Goal: Information Seeking & Learning: Find specific page/section

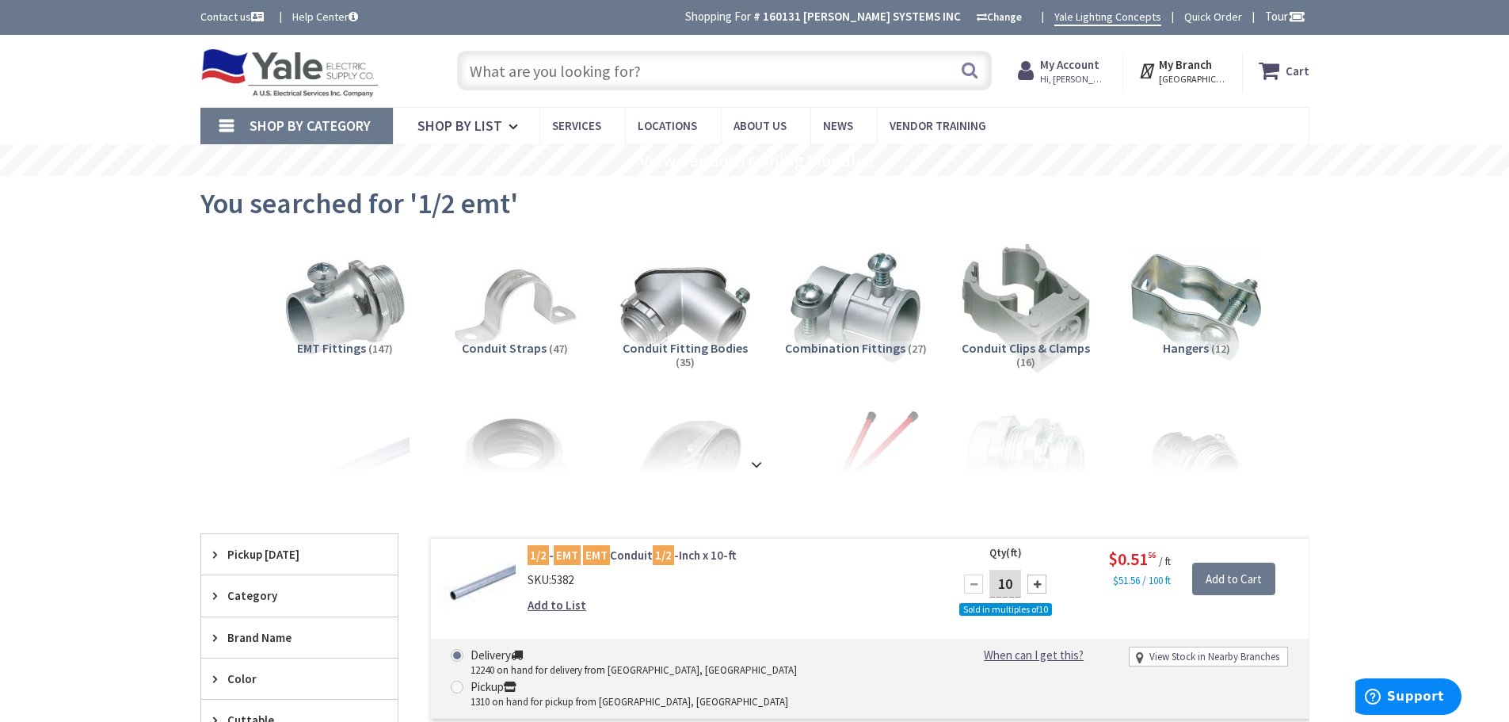
click at [870, 82] on input "text" at bounding box center [724, 71] width 535 height 40
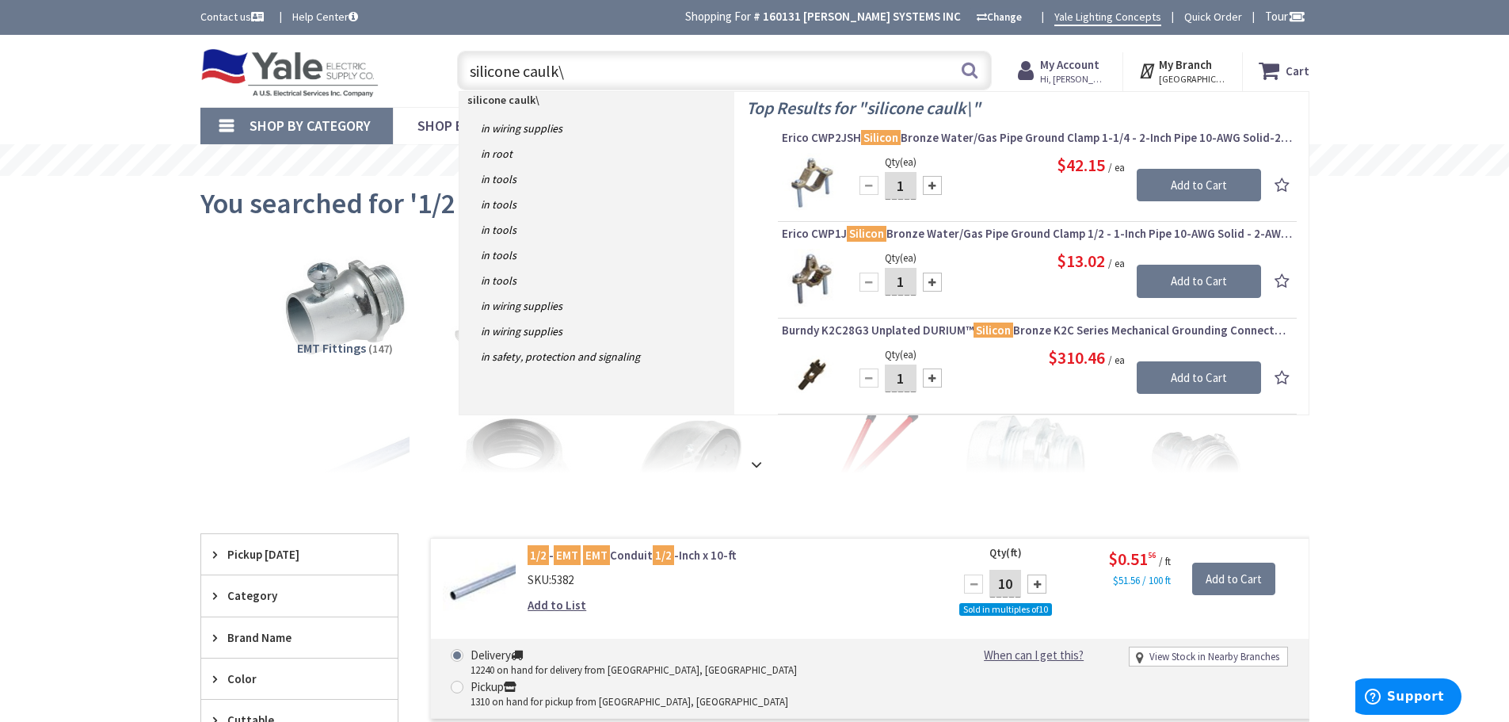
type input "silicone caulk"
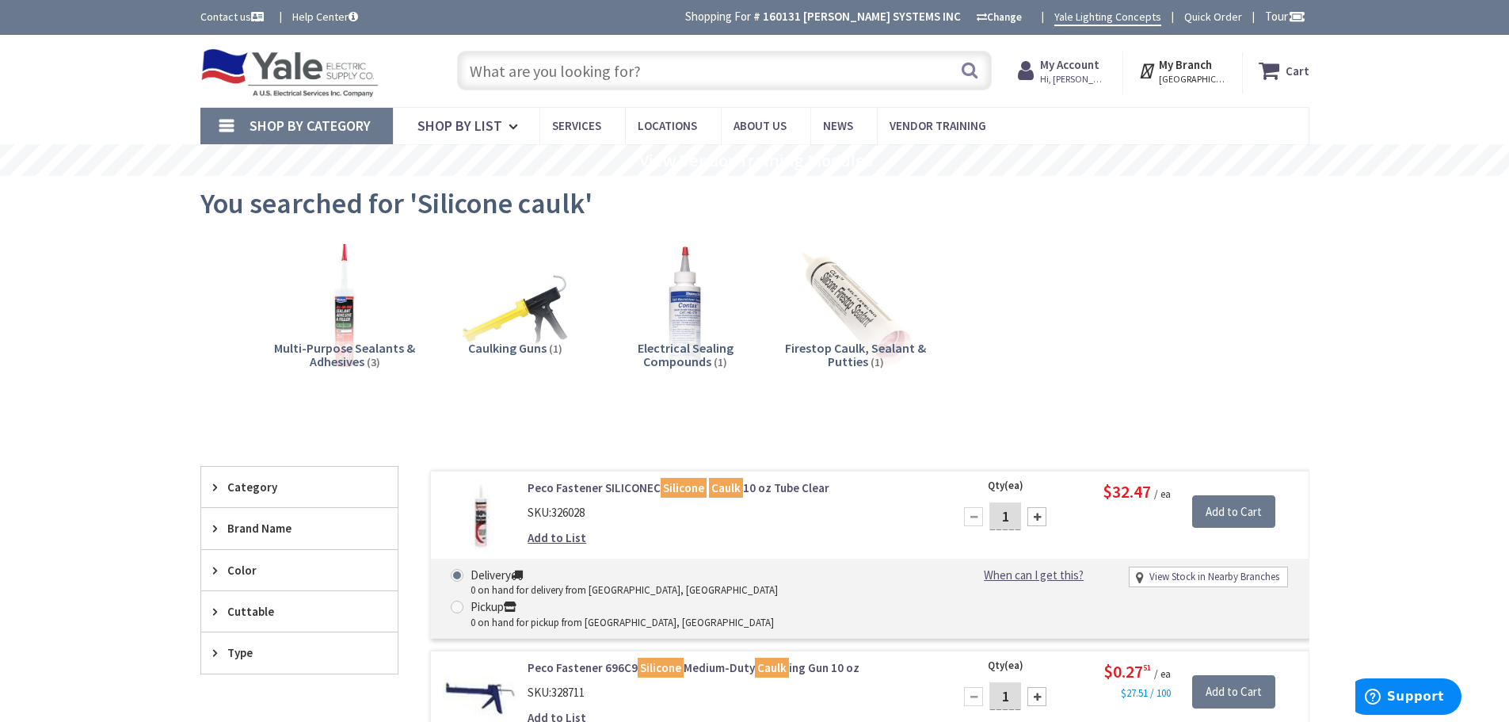
click at [779, 67] on input "text" at bounding box center [724, 71] width 535 height 40
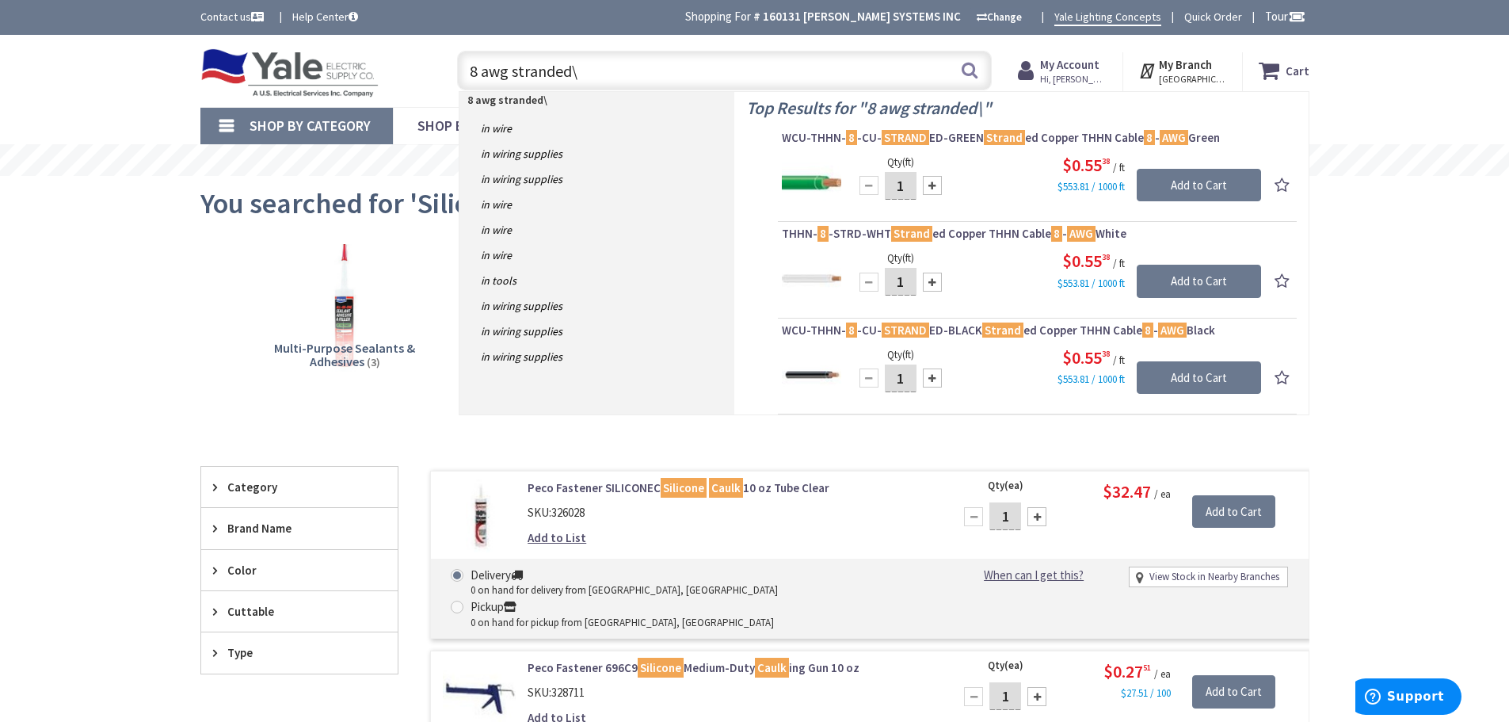
type input "8 awg stranded"
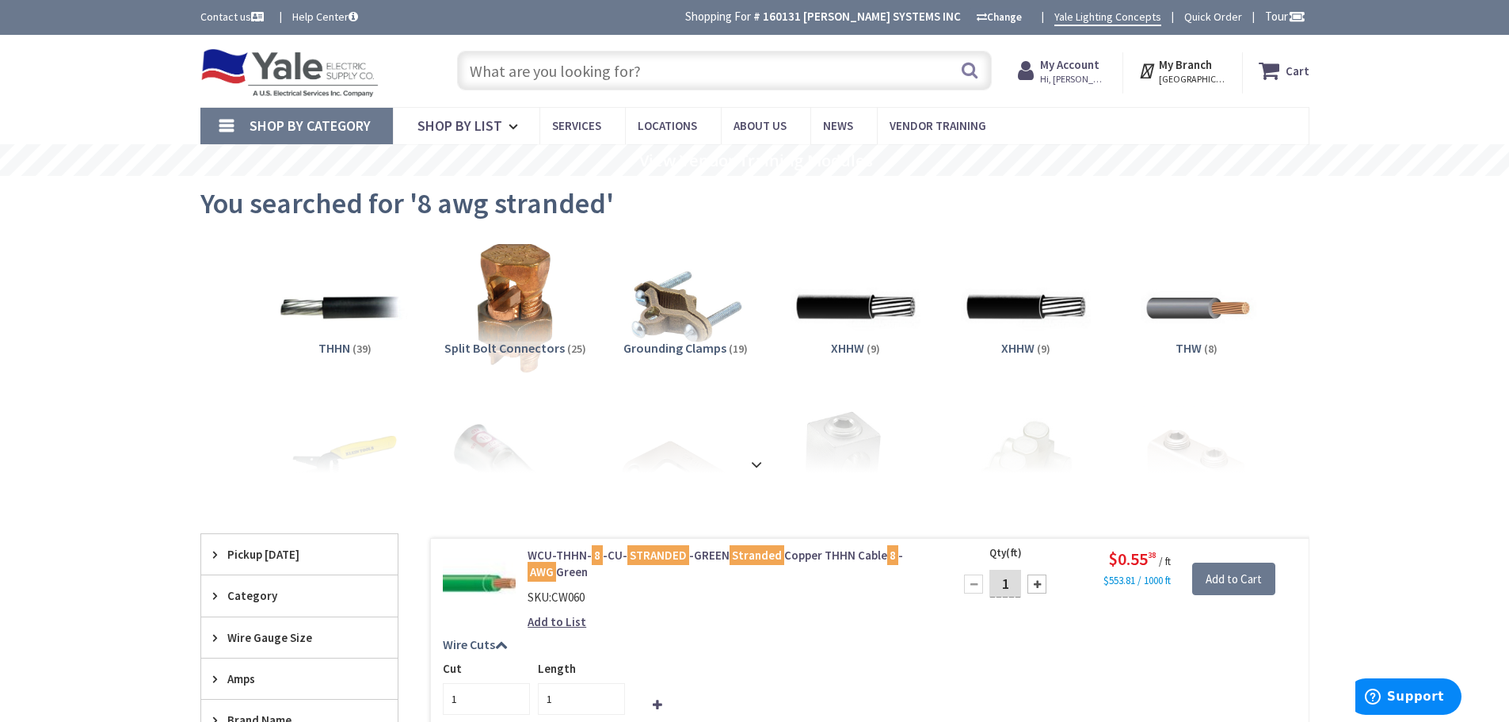
click at [634, 70] on input "text" at bounding box center [724, 71] width 535 height 40
drag, startPoint x: 433, startPoint y: 200, endPoint x: 597, endPoint y: 215, distance: 164.6
click at [597, 215] on span "You searched for '8 awg stranded'" at bounding box center [406, 203] width 413 height 36
click at [467, 66] on input "awg stranded" at bounding box center [724, 71] width 535 height 40
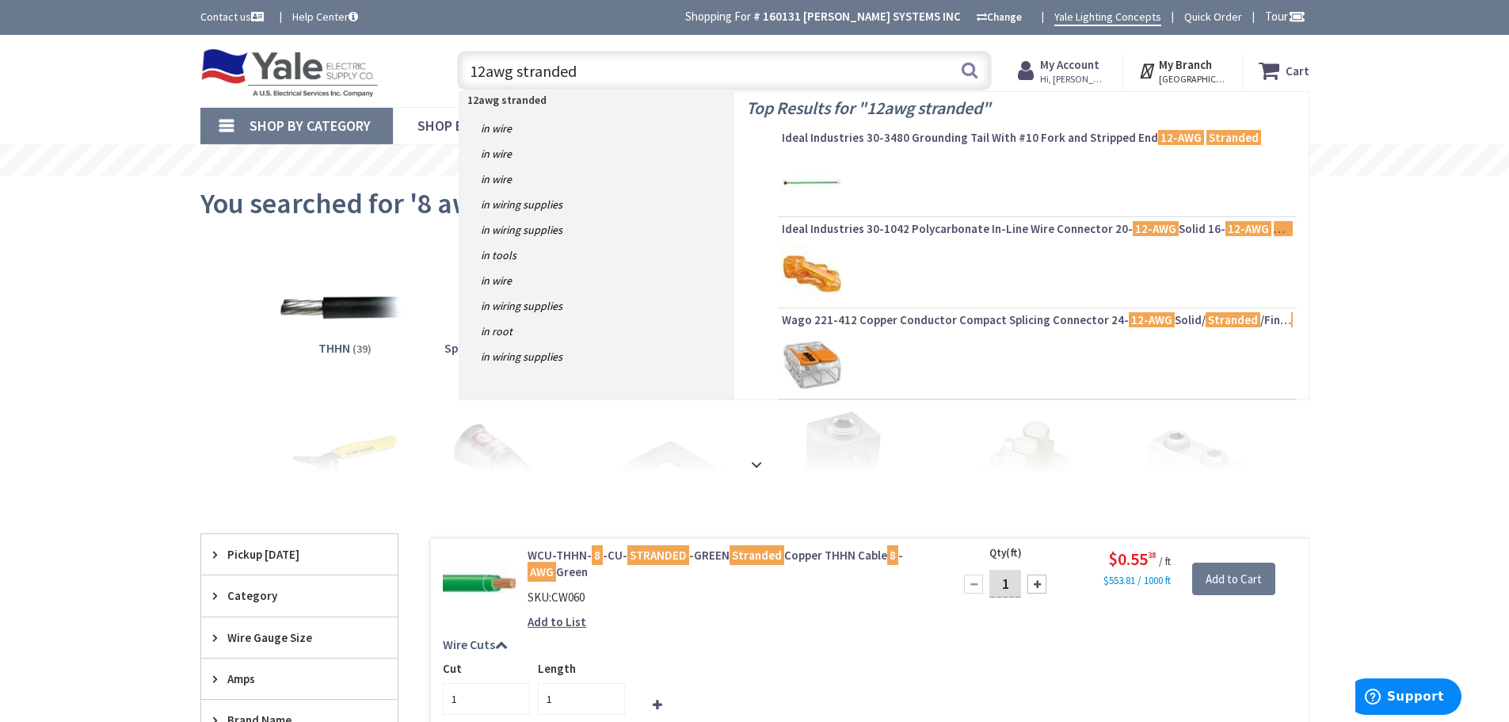
type input "12 awg stranded"
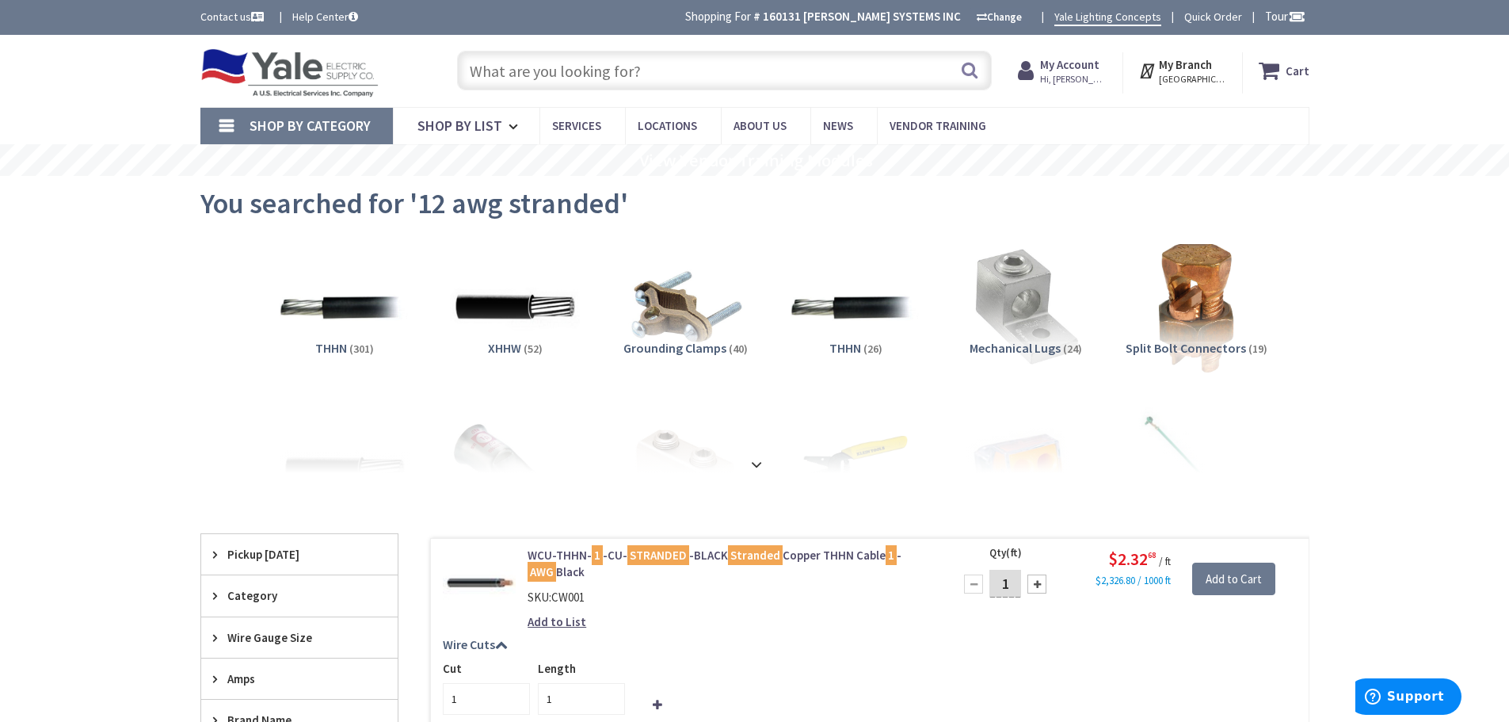
click at [811, 77] on input "text" at bounding box center [724, 71] width 535 height 40
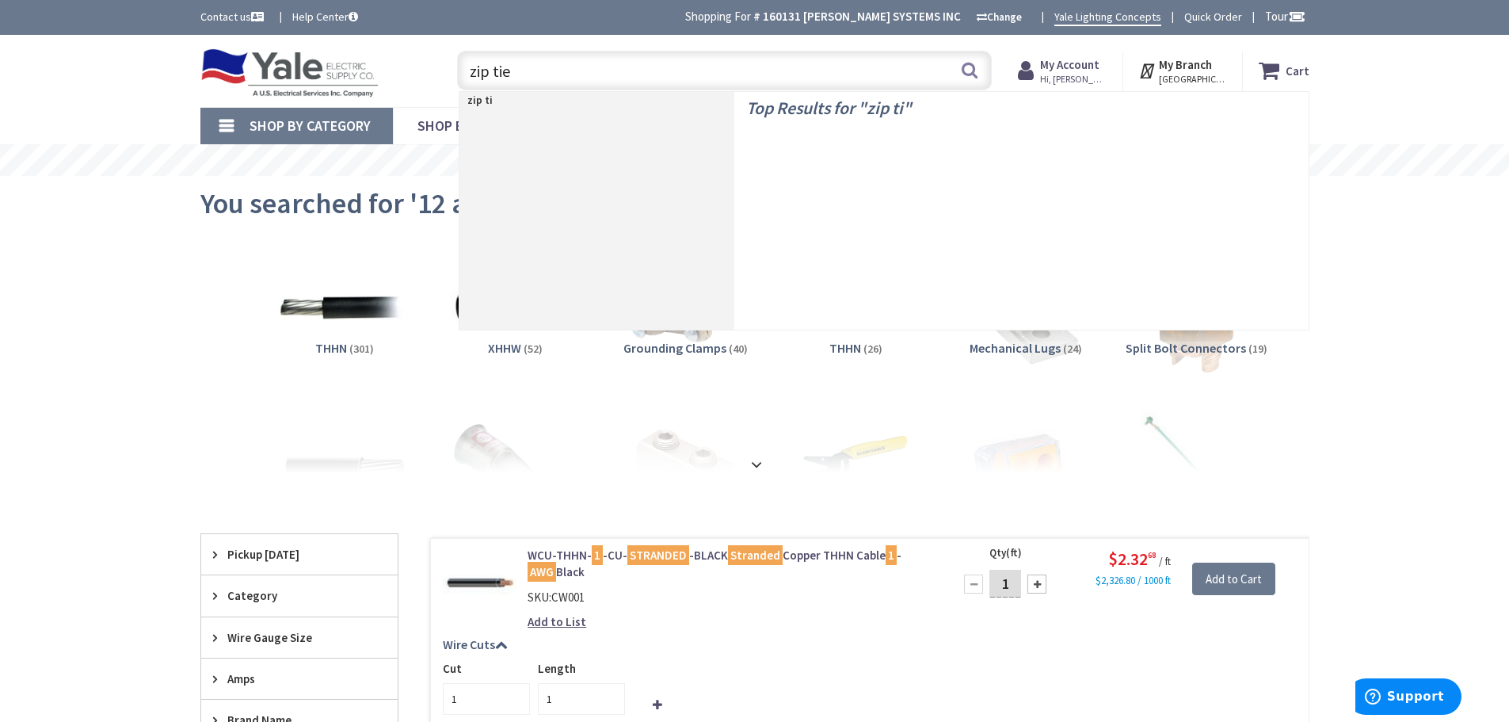
type input "zip ties"
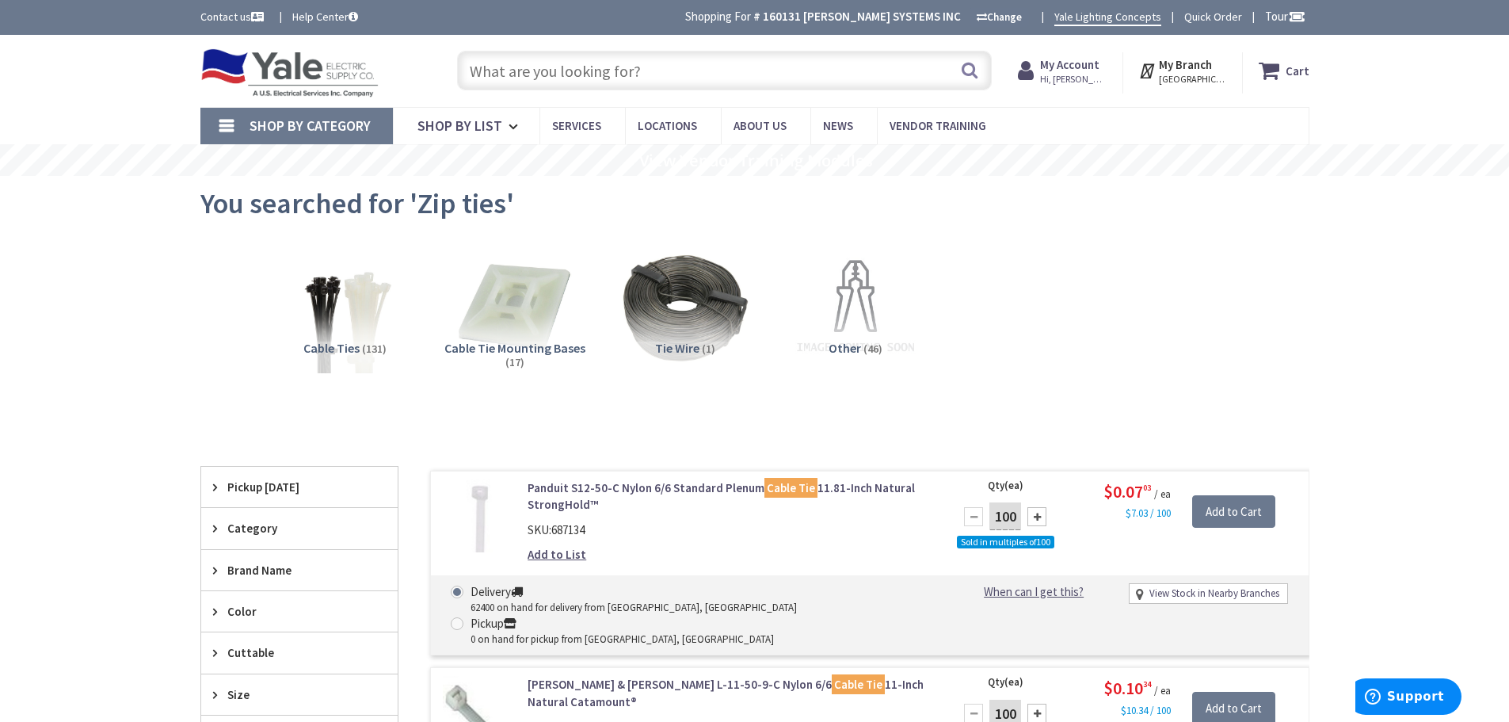
click at [713, 78] on input "text" at bounding box center [724, 71] width 535 height 40
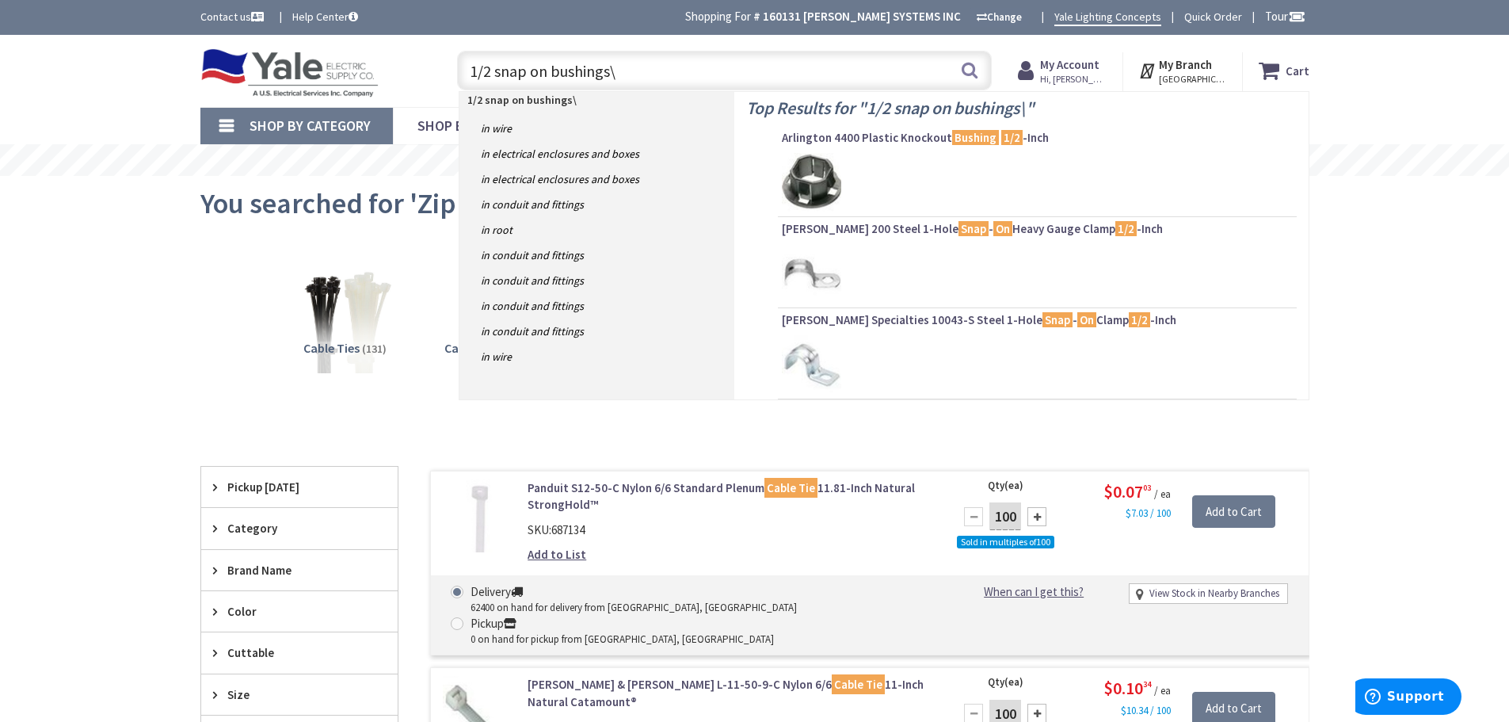
type input "1/2 snap on bushings"
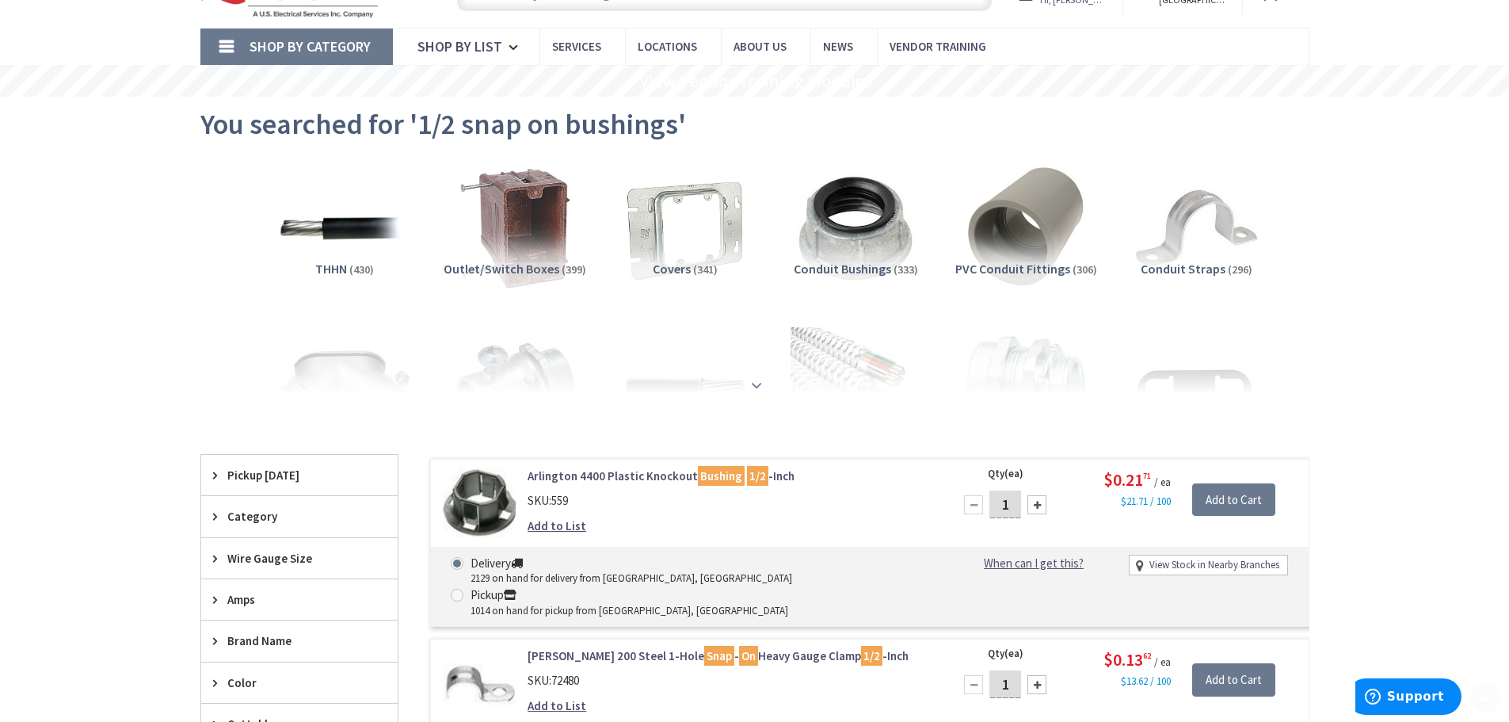
scroll to position [80, 0]
click at [764, 377] on strong at bounding box center [756, 383] width 19 height 17
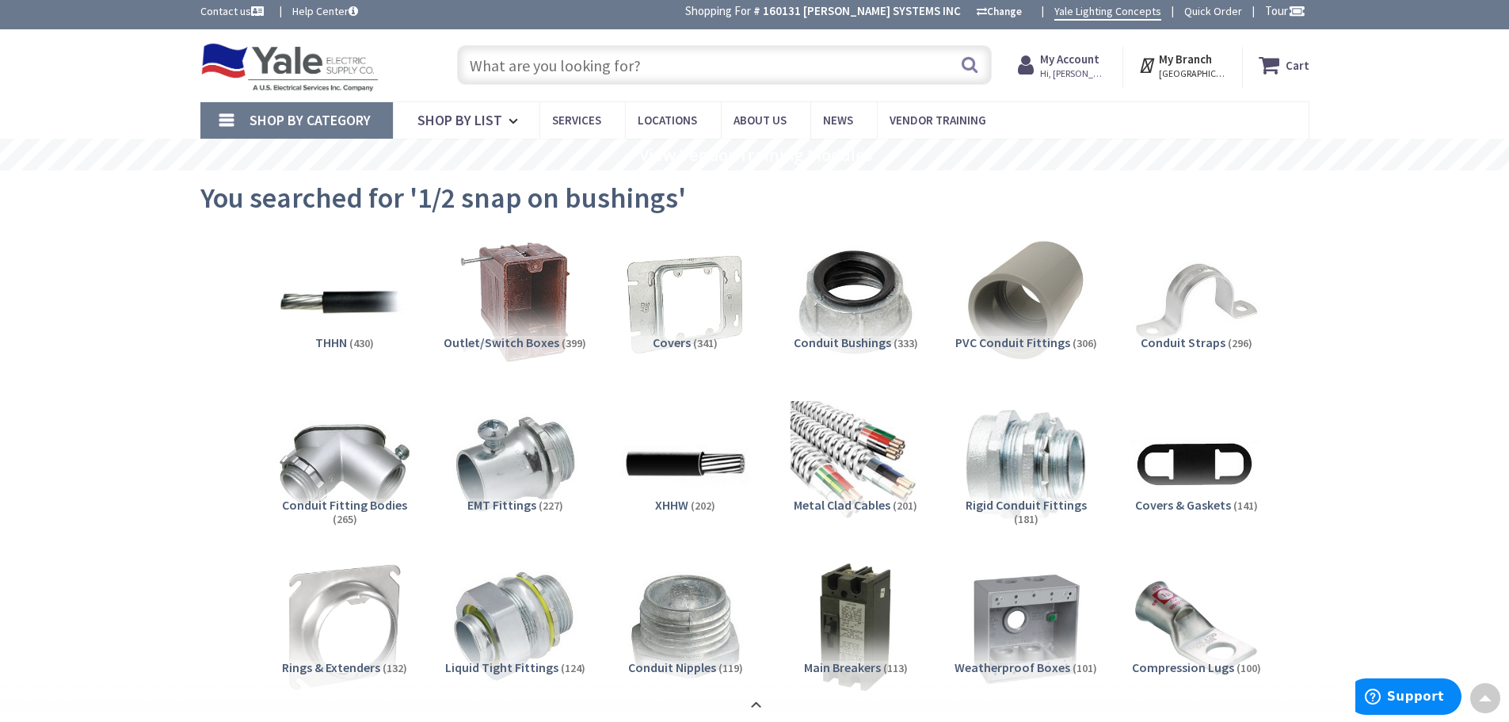
scroll to position [0, 0]
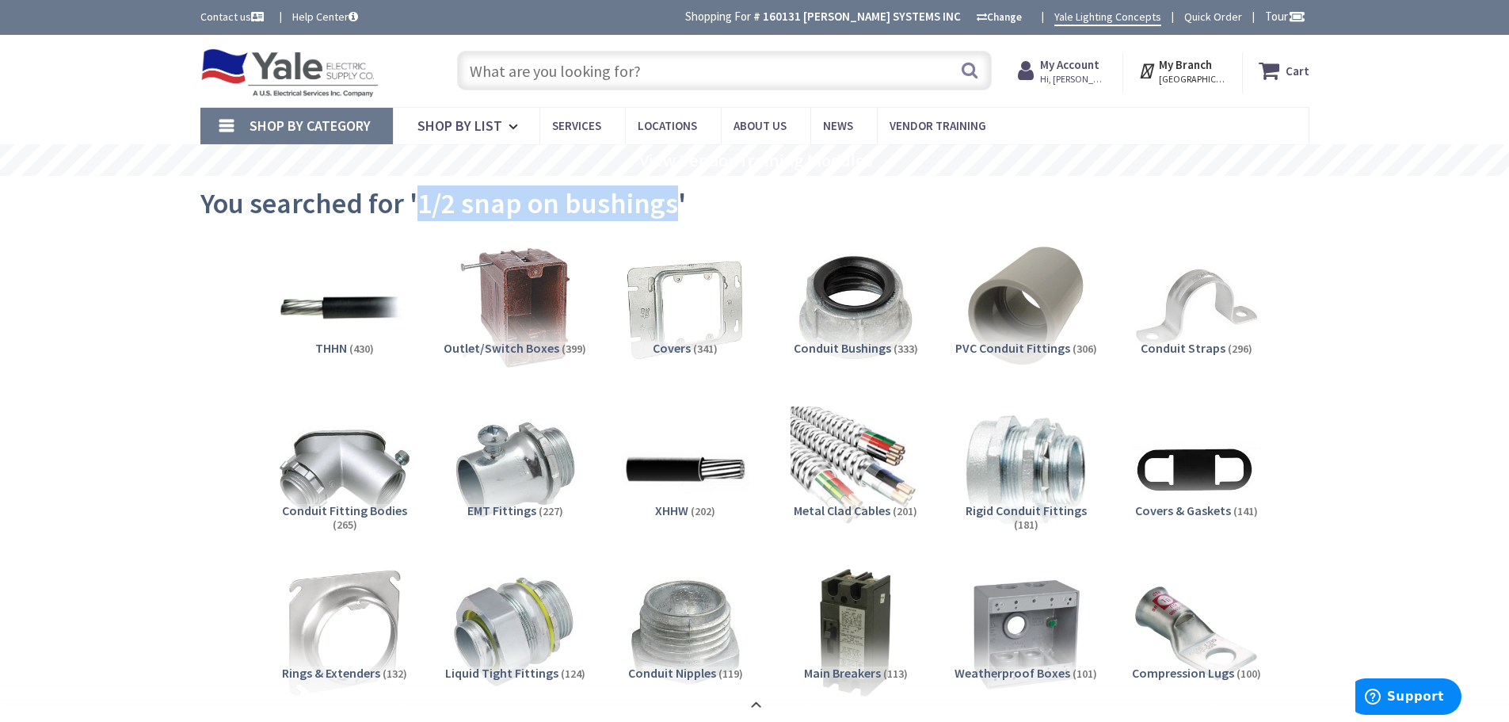
drag, startPoint x: 417, startPoint y: 208, endPoint x: 669, endPoint y: 199, distance: 252.0
click at [669, 199] on span "You searched for '1/2 snap on bushings'" at bounding box center [443, 203] width 486 height 36
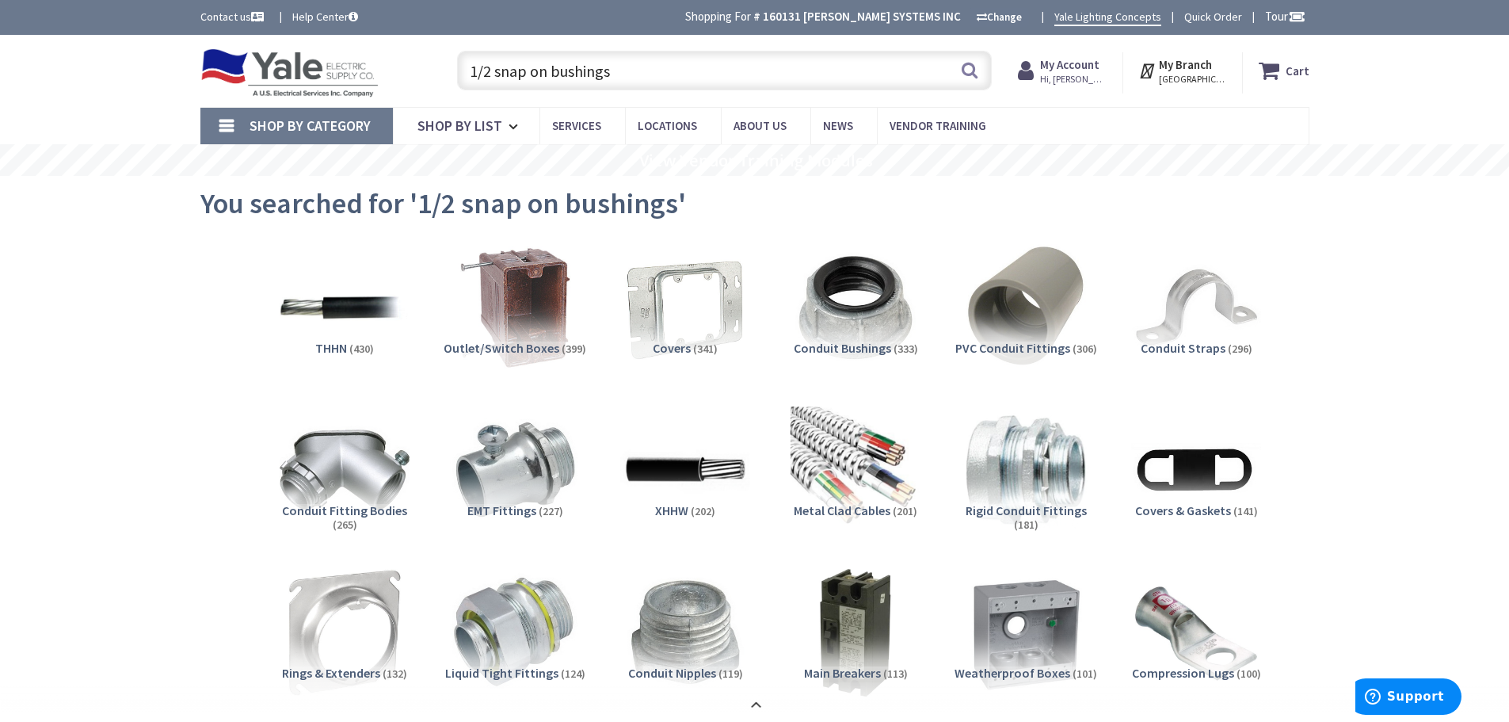
click at [537, 71] on input "1/2 snap on bushings" at bounding box center [724, 71] width 535 height 40
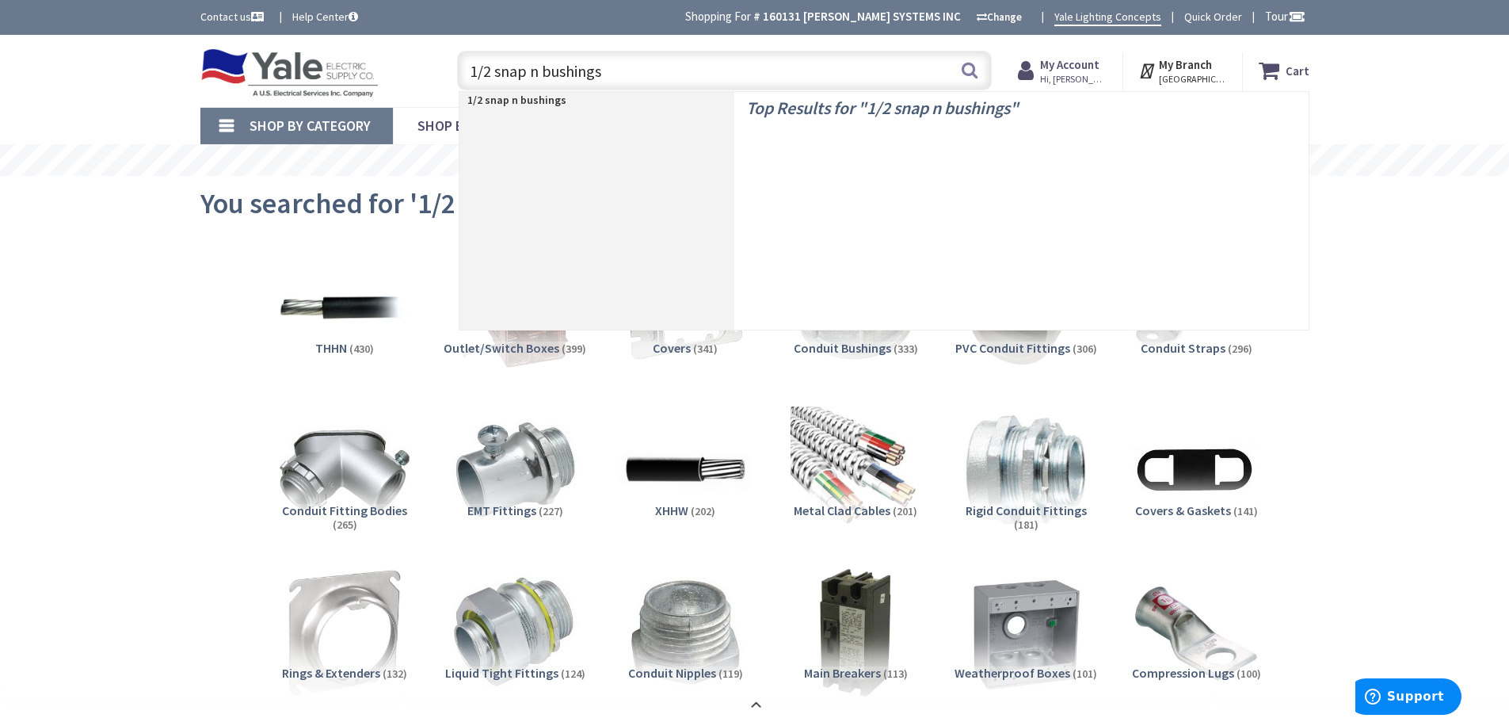
type input "1/2 snap in bushings"
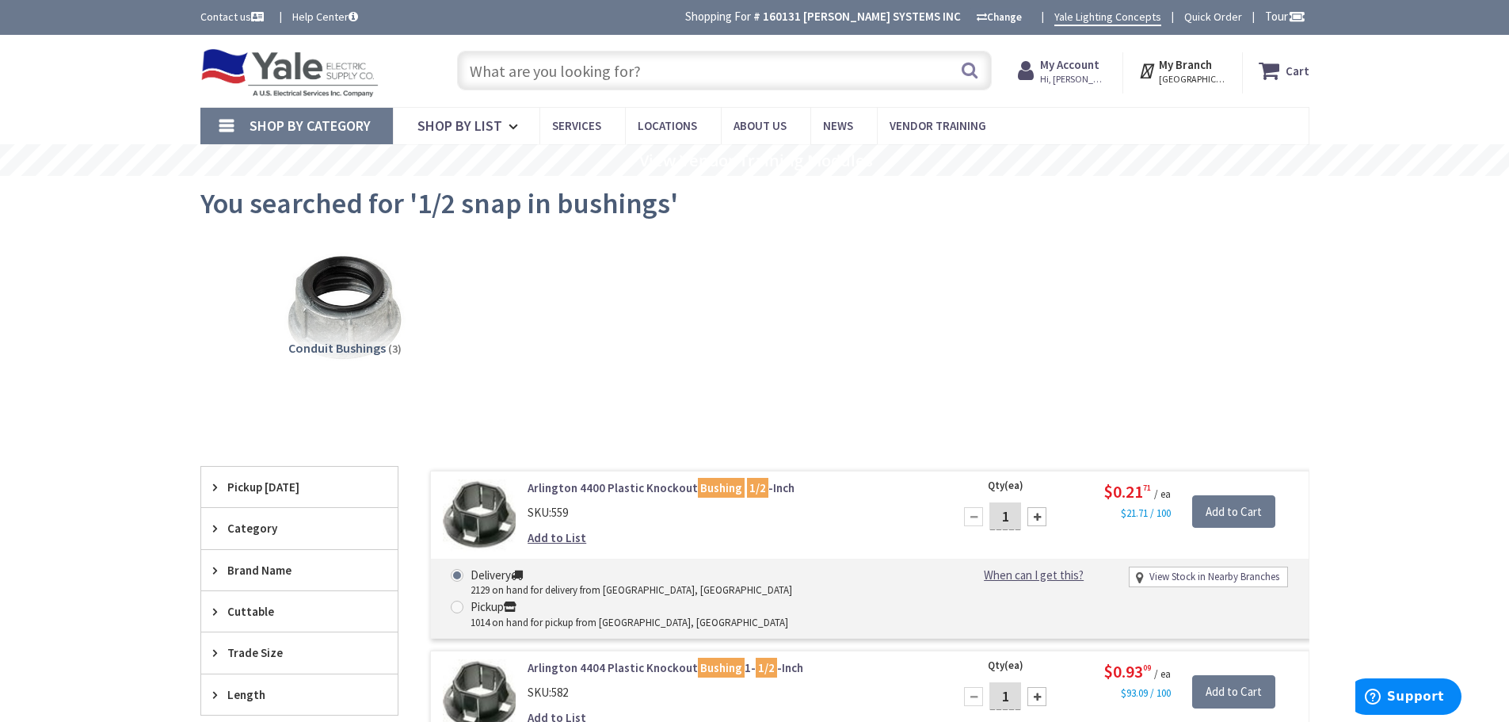
drag, startPoint x: 748, startPoint y: 66, endPoint x: 771, endPoint y: 18, distance: 53.1
click at [760, 47] on div "Search" at bounding box center [720, 69] width 543 height 51
click at [762, 48] on div "Search" at bounding box center [720, 69] width 543 height 51
click at [767, 67] on input "text" at bounding box center [724, 71] width 535 height 40
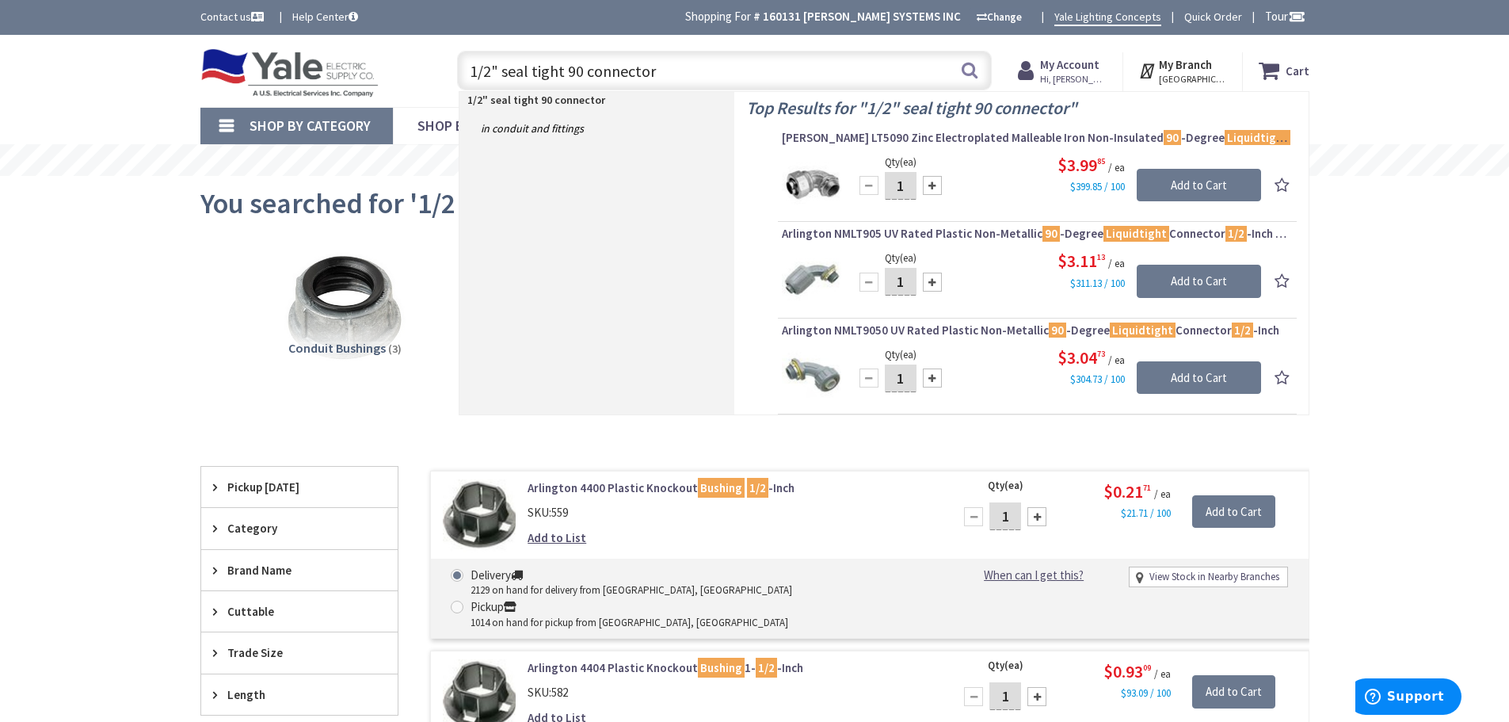
type input "1/2" seal tight 90 connectors"
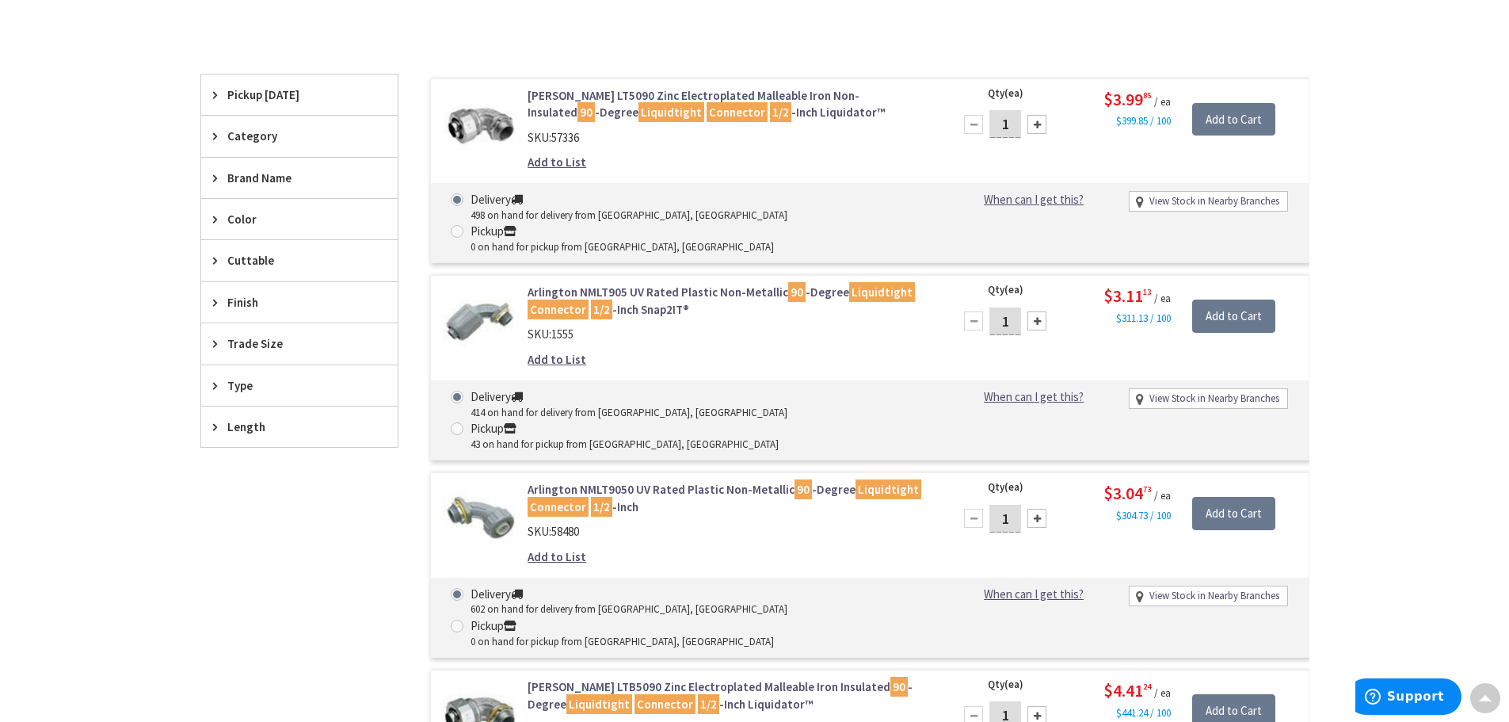
scroll to position [318, 0]
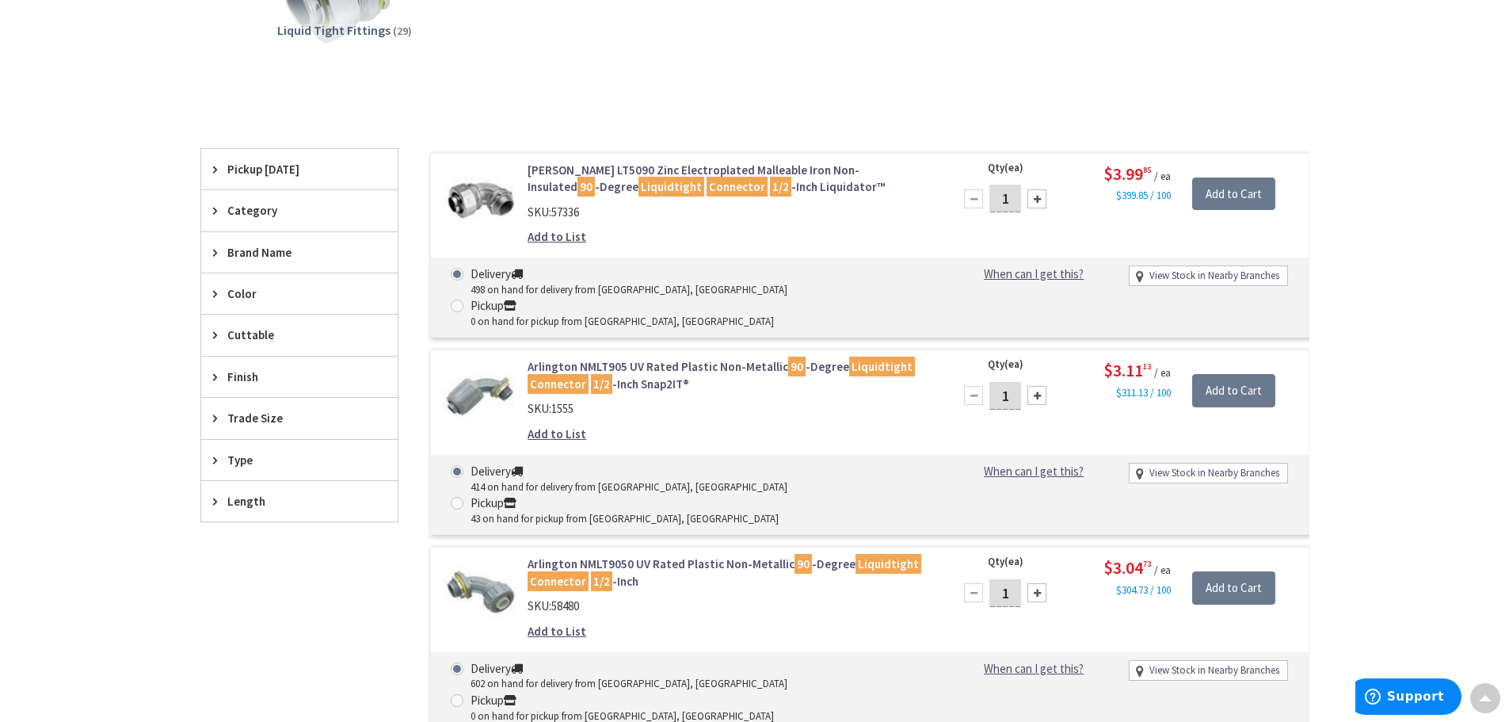
click at [915, 126] on div "Clear all" at bounding box center [754, 134] width 1109 height 29
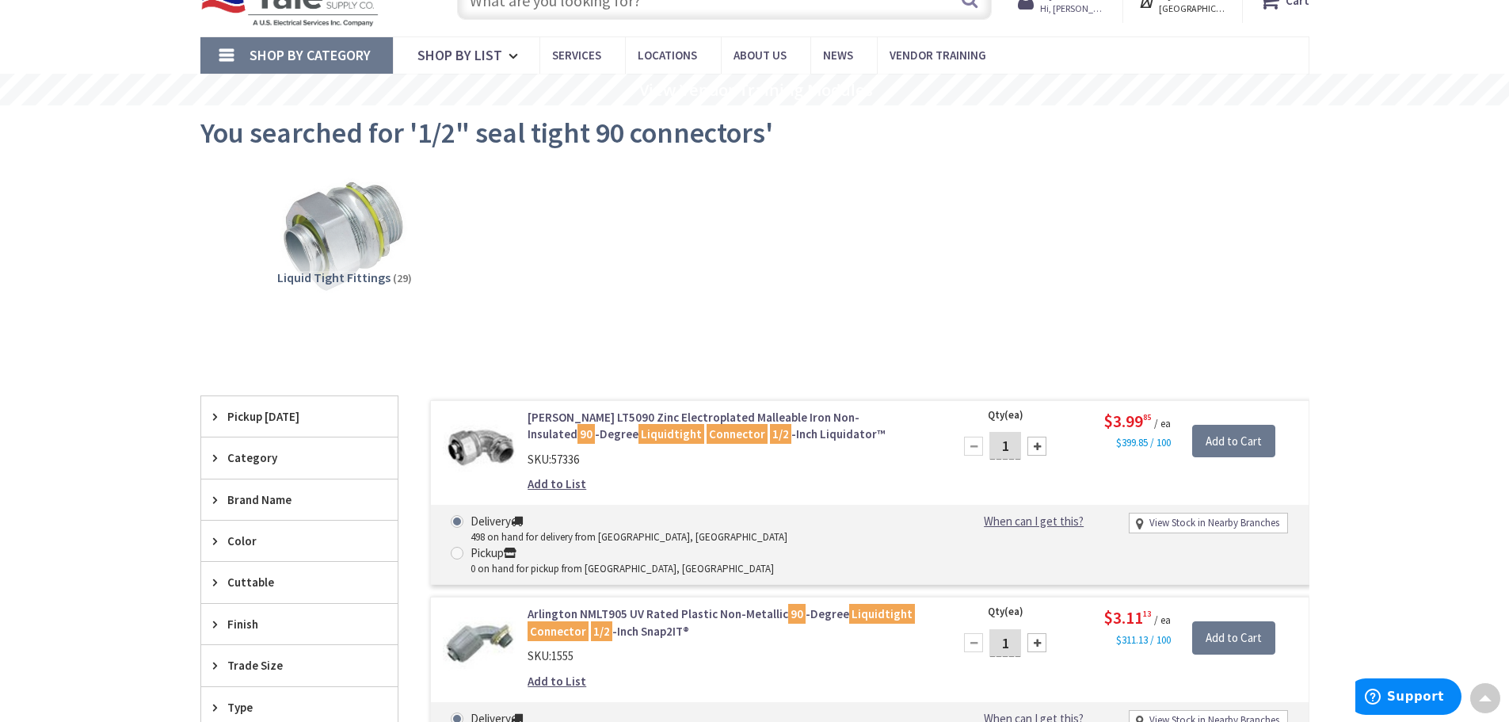
scroll to position [0, 0]
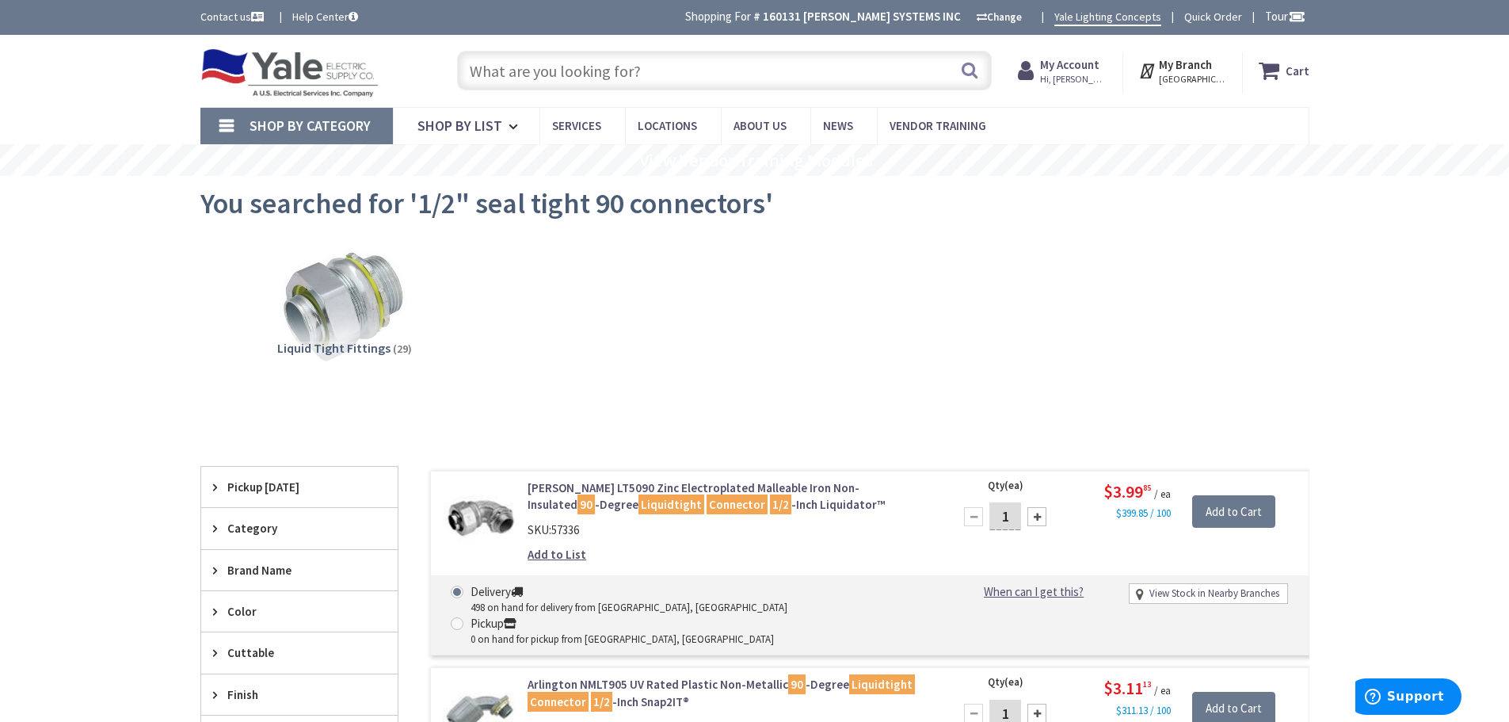
click at [658, 69] on input "text" at bounding box center [724, 71] width 535 height 40
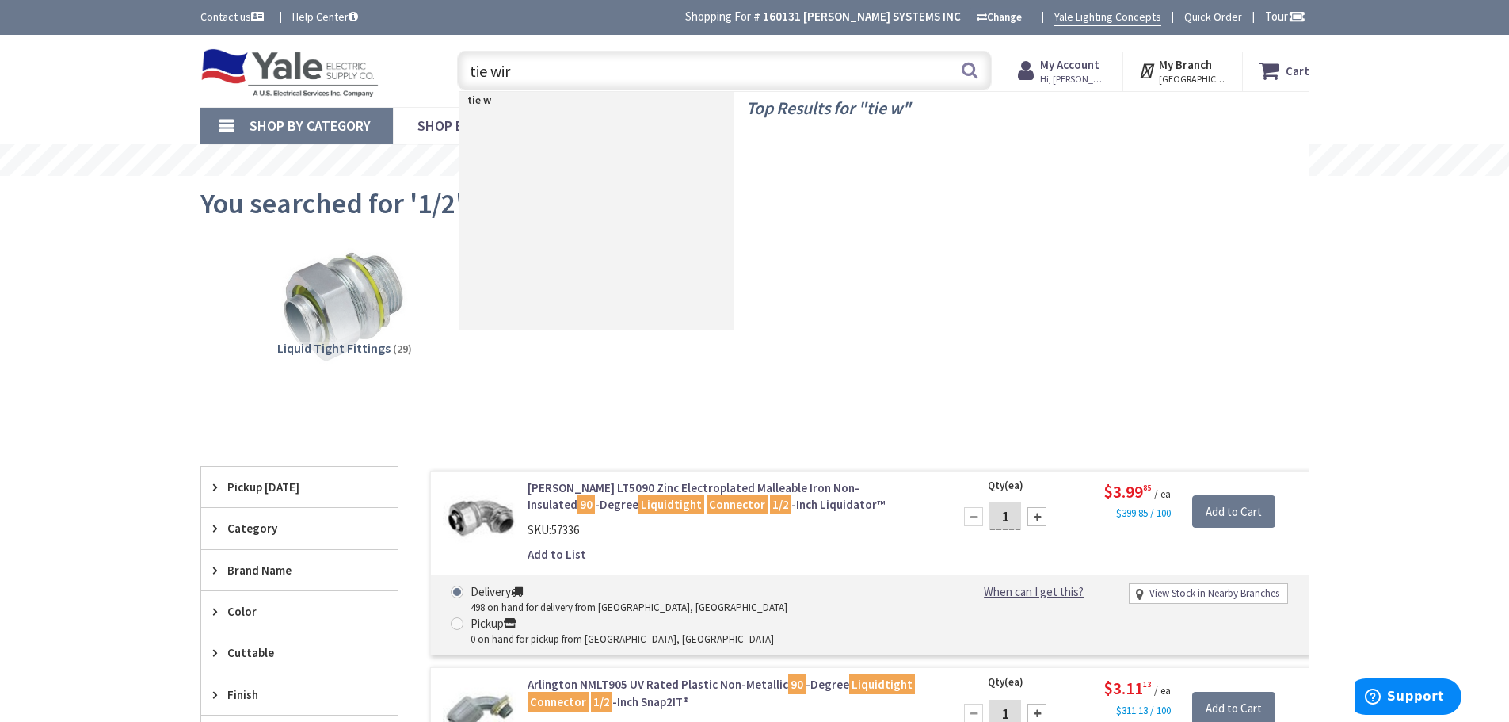
type input "tie wire"
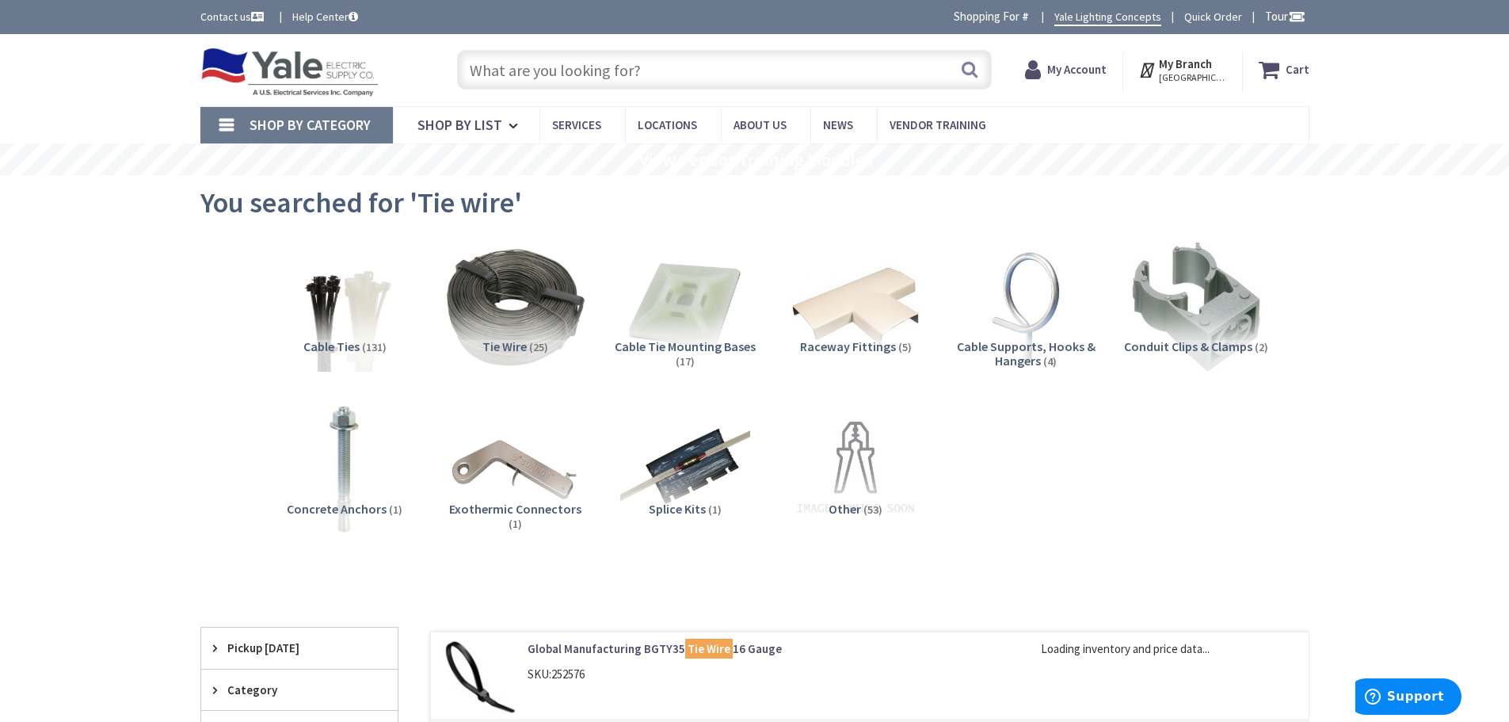
click at [558, 329] on img at bounding box center [514, 305] width 143 height 143
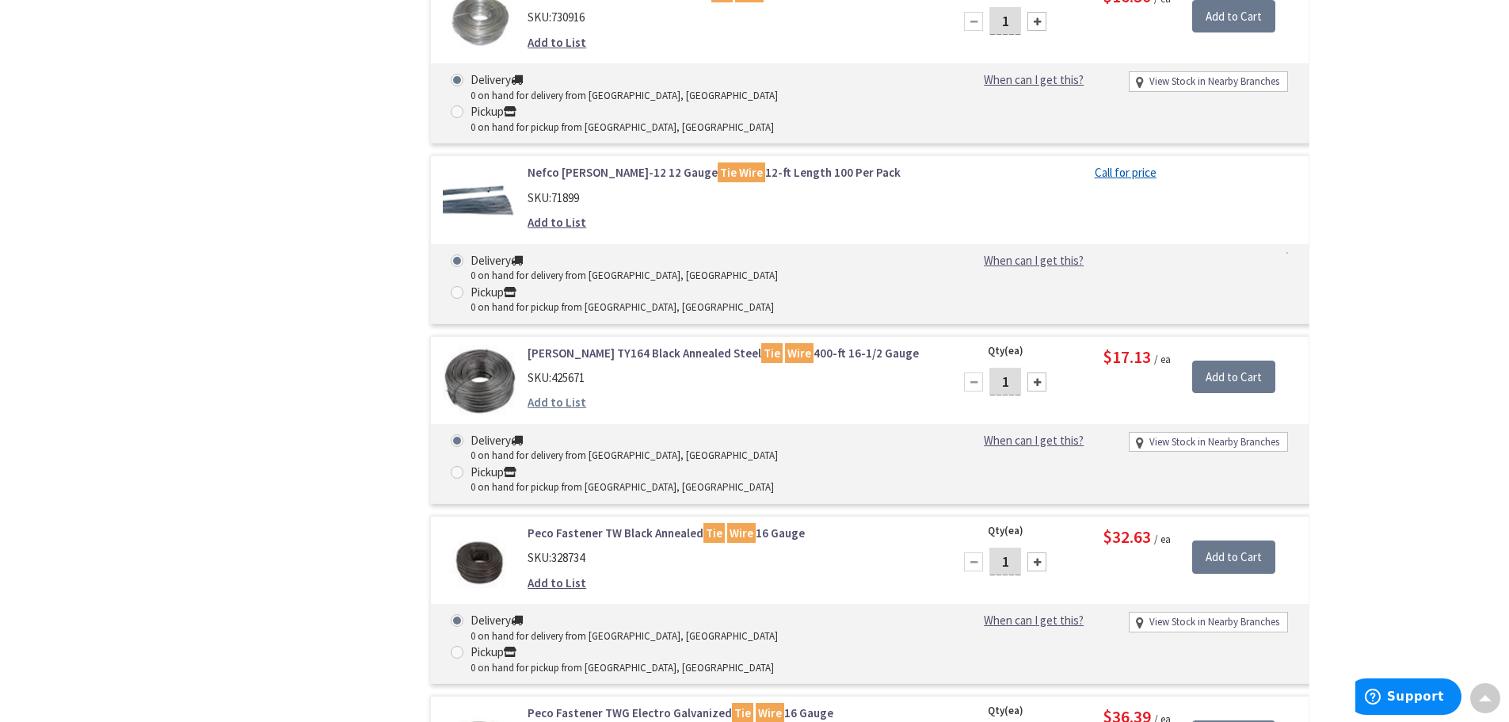
scroll to position [1629, 0]
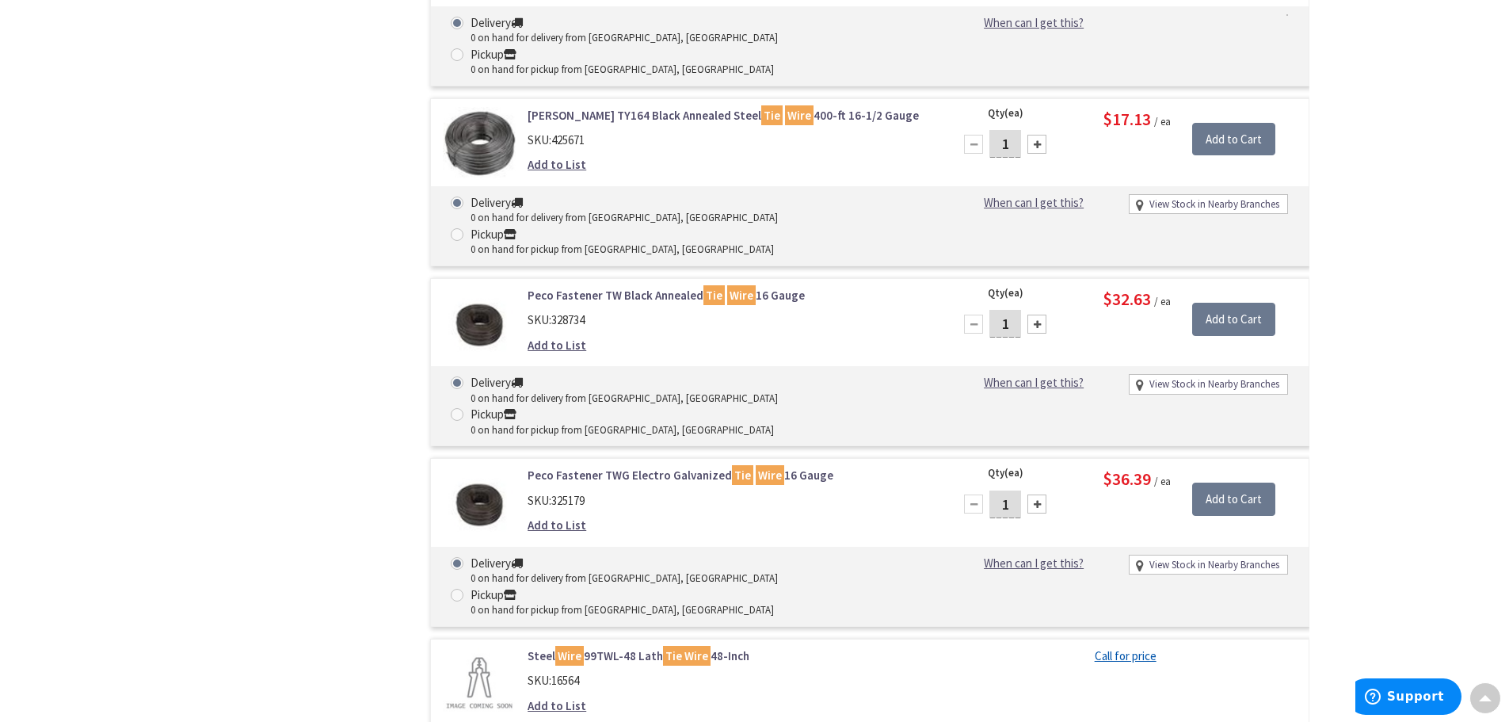
click at [162, 82] on main "You searched for 'Tie wire' View Subcategories Tie Wire (25) Cable Ties (131) C…" at bounding box center [755, 149] width 1188 height 3204
